Goal: Task Accomplishment & Management: Use online tool/utility

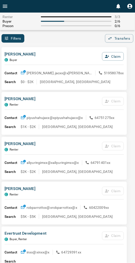
click at [60, 52] on div "[PERSON_NAME] C Buyer Claim" at bounding box center [64, 58] width 119 height 14
click at [105, 56] on icon "button" at bounding box center [107, 56] width 5 height 5
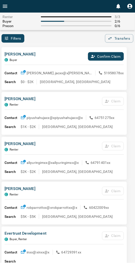
click at [104, 56] on button "Confirm Claim" at bounding box center [106, 56] width 36 height 9
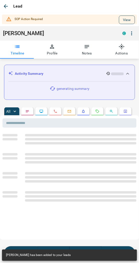
click at [127, 19] on button "View" at bounding box center [127, 20] width 16 height 9
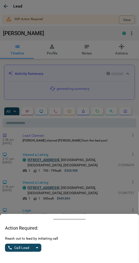
click at [37, 254] on div "Reach out to lead by initiating call Call Lead" at bounding box center [69, 247] width 129 height 22
click at [36, 249] on icon "split button" at bounding box center [37, 248] width 6 height 6
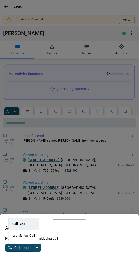
click at [19, 236] on li "Log Manual Call" at bounding box center [23, 235] width 31 height 12
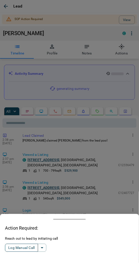
click at [19, 248] on button "Log Manual Call" at bounding box center [21, 248] width 33 height 8
click at [7, 247] on button "Yes" at bounding box center [10, 248] width 10 height 8
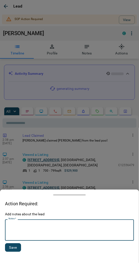
click at [34, 237] on textarea "Notes   *" at bounding box center [70, 229] width 122 height 17
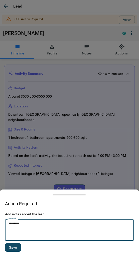
type textarea "*********"
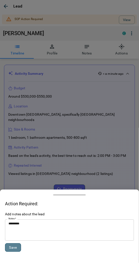
click at [15, 246] on button "Save" at bounding box center [13, 247] width 16 height 9
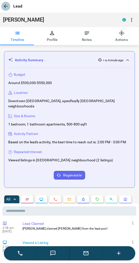
click at [5, 8] on icon "button" at bounding box center [6, 6] width 6 height 6
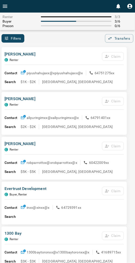
click at [47, 51] on div "[PERSON_NAME] C Renter Claim" at bounding box center [64, 58] width 119 height 14
